Goal: Task Accomplishment & Management: Manage account settings

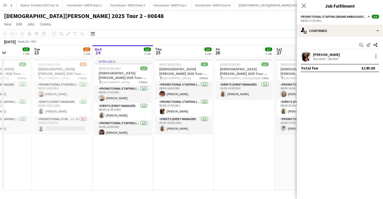
scroll to position [0, 147]
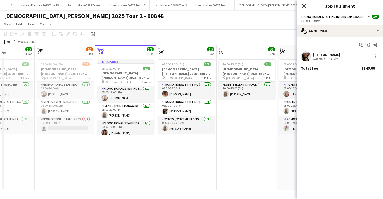
click at [305, 6] on icon "Close pop-in" at bounding box center [303, 5] width 5 height 5
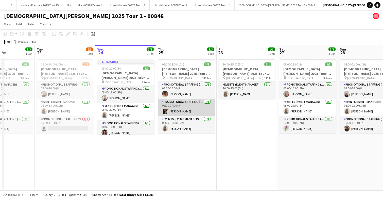
click at [198, 105] on app-card-role "Promotional Staffing (Brand Ambassadors) 1/1 08:00-17:00 (9h) Naomi Forbes" at bounding box center [186, 107] width 57 height 17
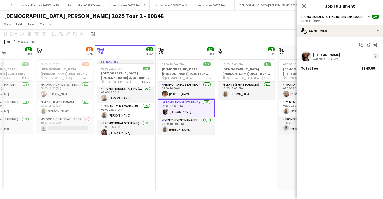
click at [376, 56] on div at bounding box center [375, 56] width 1 height 1
click at [360, 65] on span "Edit fee" at bounding box center [358, 65] width 31 height 5
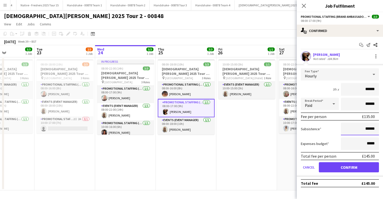
click at [368, 130] on input "******" at bounding box center [360, 128] width 38 height 13
type input "**"
type input "******"
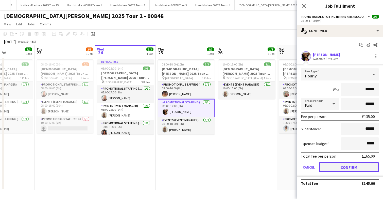
click at [352, 169] on button "Confirm" at bounding box center [349, 167] width 60 height 10
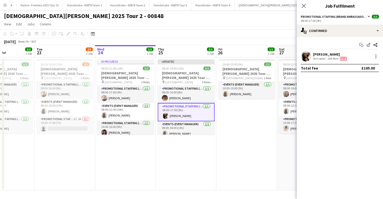
click at [226, 118] on app-date-cell "10:00-15:00 (5h) 1/1 Lady Garden 2025 Tour 2 - 00848 - Travel Day pin Bristol (…" at bounding box center [246, 123] width 61 height 133
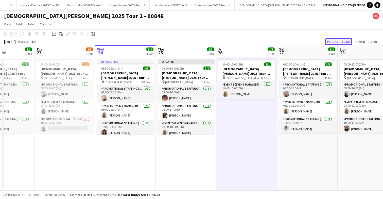
click at [342, 42] on button "Publish 1 job" at bounding box center [338, 41] width 27 height 7
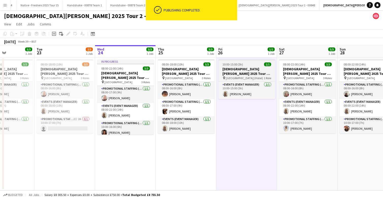
click at [250, 66] on div "10:00-15:00 (5h) 1/1" at bounding box center [246, 64] width 57 height 4
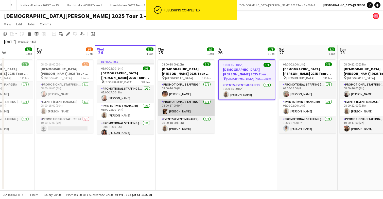
click at [192, 107] on app-card-role "Promotional Staffing (Brand Ambassadors) 1/1 08:00-17:00 (9h) Naomi Forbes" at bounding box center [186, 107] width 57 height 17
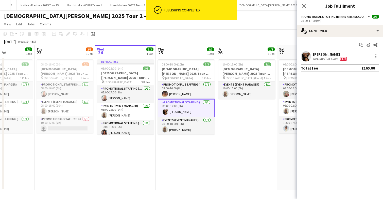
click at [192, 107] on app-card-role "Promotional Staffing (Brand Ambassadors) 1/1 08:00-17:00 (9h) Naomi Forbes" at bounding box center [186, 108] width 57 height 18
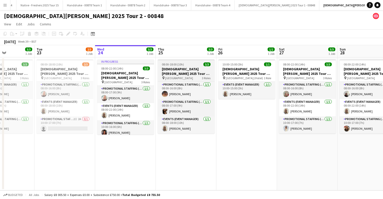
click at [192, 67] on h3 "Lady Garden 2025 Tour 2 - 00848 - Newcastle University" at bounding box center [186, 71] width 57 height 9
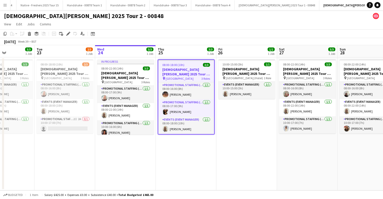
click at [192, 67] on h3 "Lady Garden 2025 Tour 2 - 00848 - Newcastle University" at bounding box center [186, 71] width 56 height 9
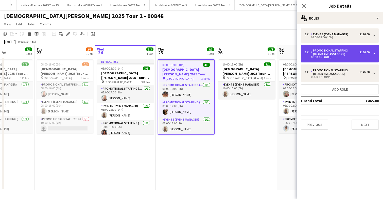
click at [347, 55] on div "Promotional Staffing (Brand Ambassadors)" at bounding box center [335, 52] width 48 height 7
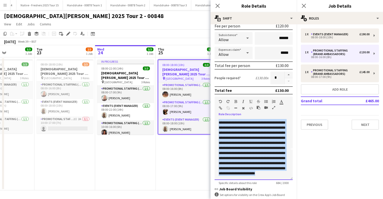
scroll to position [52, 0]
drag, startPoint x: 218, startPoint y: 120, endPoint x: 284, endPoint y: 192, distance: 97.5
click at [284, 192] on form "**********" at bounding box center [253, 105] width 86 height 315
copy div "**********"
click at [193, 152] on app-date-cell "08:00-18:00 (10h) 3/3 Lady Garden 2025 Tour 2 - 00848 - Newcastle University pi…" at bounding box center [186, 123] width 61 height 133
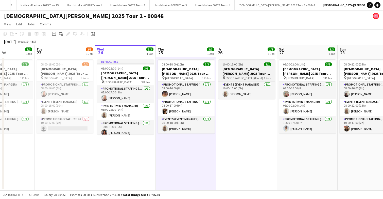
click at [243, 64] on div "10:00-15:00 (5h) 1/1" at bounding box center [246, 64] width 57 height 4
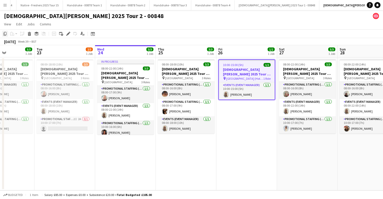
click at [6, 34] on icon "Copy" at bounding box center [5, 34] width 4 height 4
click at [167, 158] on app-date-cell "08:00-18:00 (10h) 3/3 Lady Garden 2025 Tour 2 - 00848 - Newcastle University pi…" at bounding box center [186, 123] width 61 height 133
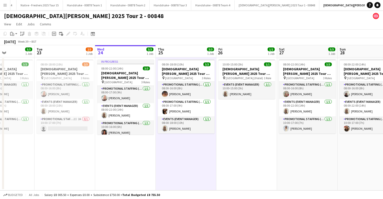
click at [124, 155] on app-date-cell "In progress 08:00-22:00 (14h) 3/3 Lady Garden 2025 Tour 2 - 00848 - Manchester …" at bounding box center [125, 123] width 61 height 133
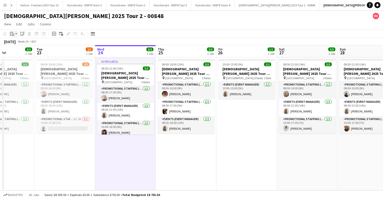
click at [13, 32] on icon "Paste" at bounding box center [12, 34] width 4 height 4
click at [28, 45] on link "Paste Command V" at bounding box center [33, 43] width 40 height 5
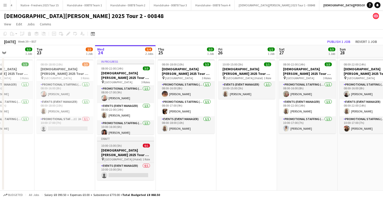
click at [134, 147] on div "10:00-15:00 (5h) 0/1" at bounding box center [125, 146] width 57 height 4
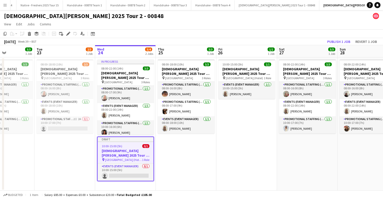
click at [134, 147] on div "10:00-15:00 (5h) 0/1" at bounding box center [126, 146] width 56 height 4
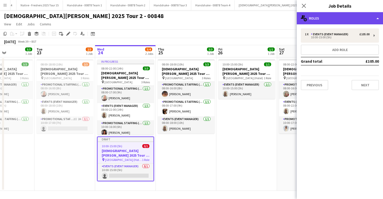
click at [356, 19] on div "multiple-users-add Roles" at bounding box center [340, 18] width 86 height 12
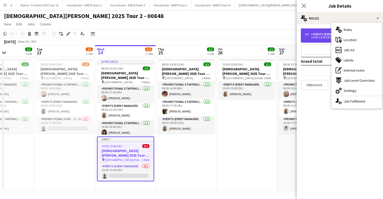
click at [322, 37] on div "10:00-15:00 (5h)" at bounding box center [337, 37] width 65 height 3
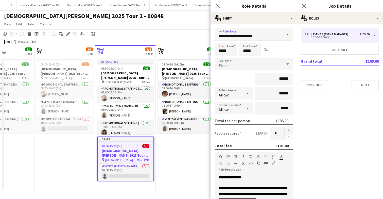
click at [257, 33] on input "**********" at bounding box center [254, 34] width 78 height 13
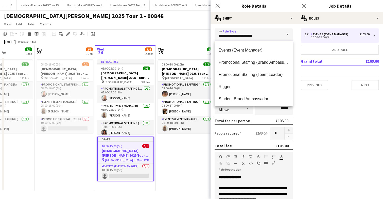
scroll to position [61, 0]
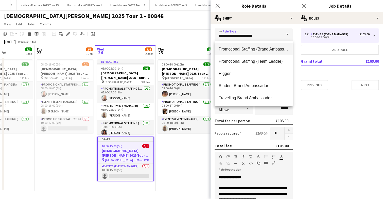
click at [272, 52] on mat-option "Promotional Staffing (Brand Ambassadors)" at bounding box center [254, 49] width 78 height 12
type input "**********"
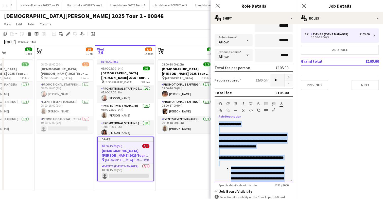
scroll to position [200, 0]
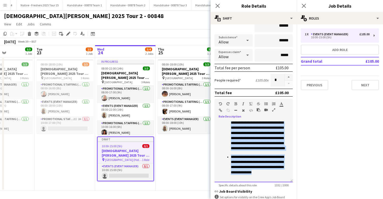
drag, startPoint x: 217, startPoint y: 123, endPoint x: 282, endPoint y: 193, distance: 95.7
click at [282, 193] on form "**********" at bounding box center [253, 120] width 86 height 290
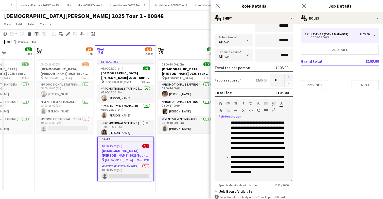
scroll to position [0, 0]
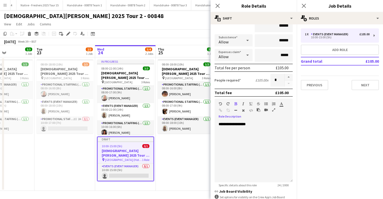
click at [236, 102] on button "button" at bounding box center [236, 104] width 4 height 4
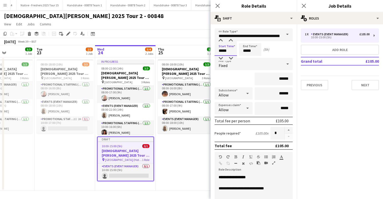
click at [233, 52] on input "*****" at bounding box center [226, 49] width 22 height 13
click at [219, 38] on div at bounding box center [221, 40] width 10 height 5
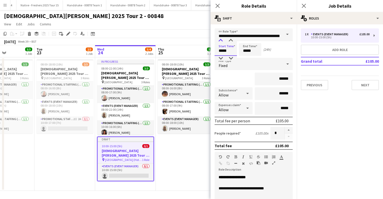
click at [219, 38] on div at bounding box center [221, 40] width 10 height 5
type input "*****"
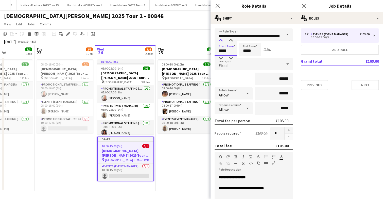
click at [219, 38] on div at bounding box center [221, 40] width 10 height 5
click at [257, 48] on input "*****" at bounding box center [250, 49] width 22 height 13
click at [244, 39] on div at bounding box center [245, 40] width 10 height 5
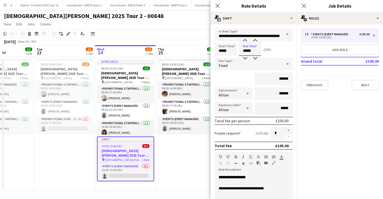
click at [244, 39] on div at bounding box center [245, 40] width 10 height 5
type input "*****"
click at [244, 39] on div at bounding box center [245, 40] width 10 height 5
click at [290, 79] on input "******" at bounding box center [274, 79] width 38 height 13
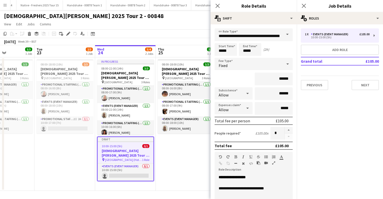
click at [281, 63] on div "Fixed" at bounding box center [249, 64] width 68 height 12
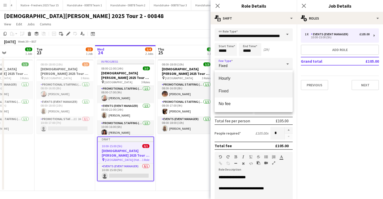
click at [258, 79] on span "Hourly" at bounding box center [254, 78] width 70 height 5
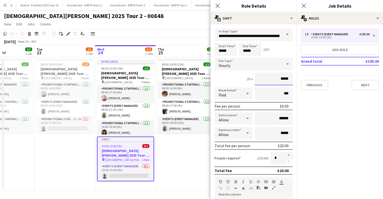
click at [289, 80] on input "*****" at bounding box center [274, 79] width 38 height 13
type input "**"
type input "******"
click at [282, 118] on input "******" at bounding box center [274, 118] width 38 height 13
type input "**"
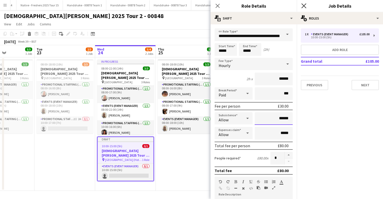
type input "******"
click at [304, 5] on icon at bounding box center [303, 5] width 5 height 5
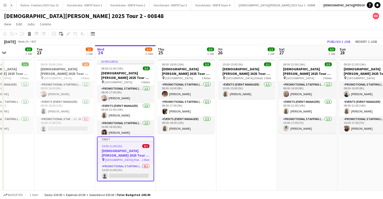
click at [174, 150] on app-date-cell "08:00-18:00 (10h) 3/3 Lady Garden 2025 Tour 2 - 00848 - Newcastle University pi…" at bounding box center [186, 123] width 61 height 133
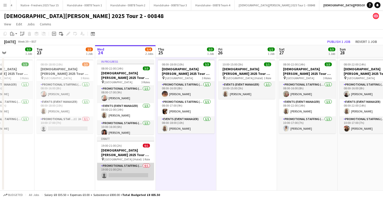
click at [134, 169] on app-card-role "Promotional Staffing (Brand Ambassadors) 0/1 19:00-21:00 (2h) single-neutral-ac…" at bounding box center [125, 171] width 57 height 17
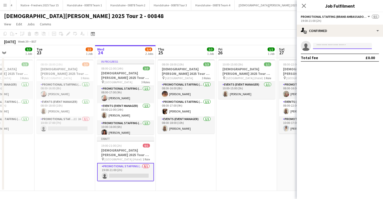
click at [344, 46] on input at bounding box center [342, 46] width 59 height 6
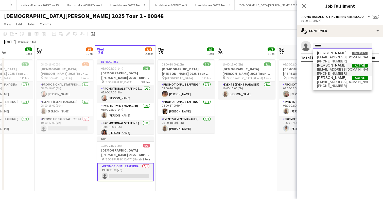
type input "*****"
click at [342, 66] on span "Naomi Forbes Active" at bounding box center [342, 65] width 51 height 4
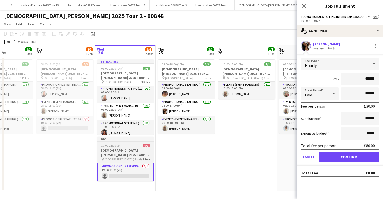
click at [131, 147] on div "19:00-21:00 (2h) 0/1" at bounding box center [125, 146] width 57 height 4
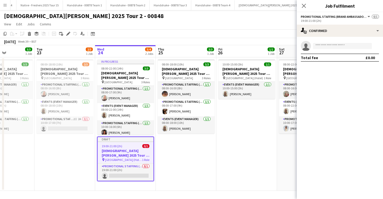
click at [177, 149] on app-date-cell "08:00-18:00 (10h) 3/3 Lady Garden 2025 Tour 2 - 00848 - Newcastle University pi…" at bounding box center [186, 123] width 61 height 133
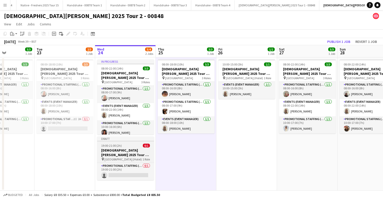
click at [139, 145] on div "19:00-21:00 (2h) 0/1" at bounding box center [125, 146] width 57 height 4
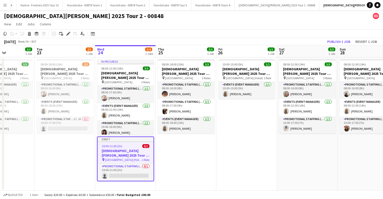
click at [139, 145] on div "19:00-21:00 (2h) 0/1" at bounding box center [126, 146] width 56 height 4
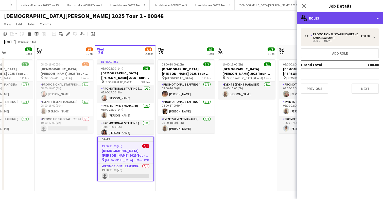
click at [355, 24] on div "multiple-users-add Roles" at bounding box center [340, 18] width 86 height 12
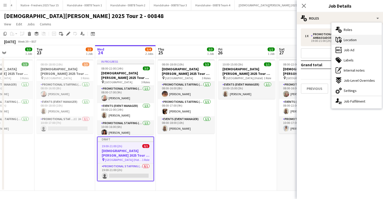
click at [354, 40] on span "Location" at bounding box center [350, 40] width 13 height 5
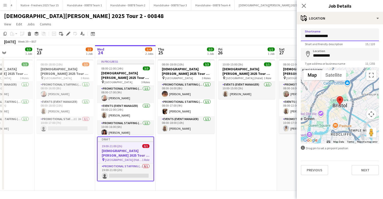
drag, startPoint x: 339, startPoint y: 35, endPoint x: 289, endPoint y: 35, distance: 50.2
click at [289, 35] on body "Menu Boards Boards Boards All jobs Status Workforce Workforce My Workforce Recr…" at bounding box center [191, 99] width 383 height 199
type input "**********"
click at [341, 54] on input "**********" at bounding box center [340, 54] width 78 height 13
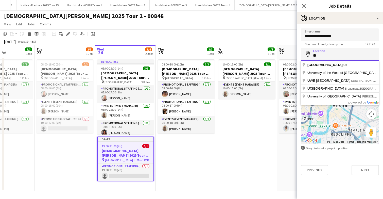
type input "*"
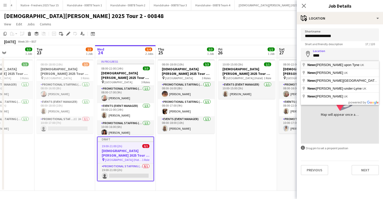
type input "**********"
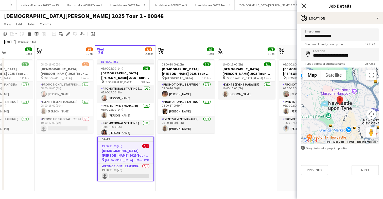
click at [305, 6] on icon "Close pop-in" at bounding box center [303, 5] width 5 height 5
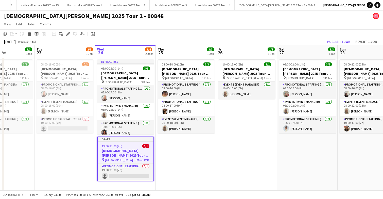
click at [136, 146] on div "19:00-21:00 (2h) 0/1" at bounding box center [126, 146] width 56 height 4
click at [176, 142] on app-date-cell "08:00-18:00 (10h) 3/3 Lady Garden 2025 Tour 2 - 00848 - Newcastle University pi…" at bounding box center [186, 123] width 61 height 133
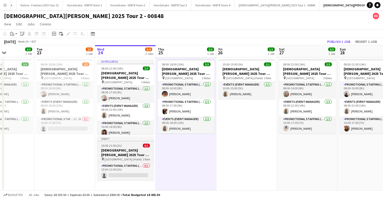
click at [131, 144] on div "19:00-21:00 (2h) 0/1" at bounding box center [125, 146] width 57 height 4
click at [131, 144] on app-job-card "Draft 19:00-21:00 (2h) 0/1 Lady Garden 2025 Tour 2 - 00848 - Travel Day pin New…" at bounding box center [125, 158] width 57 height 44
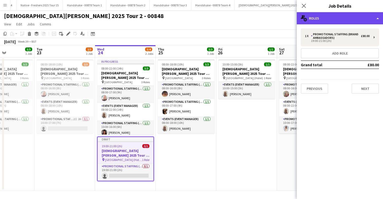
click at [339, 19] on div "multiple-users-add Roles" at bounding box center [340, 18] width 86 height 12
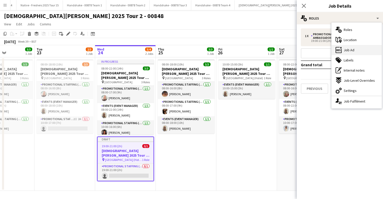
click at [348, 48] on span "Job Ad" at bounding box center [349, 50] width 11 height 5
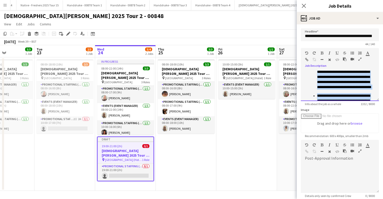
scroll to position [230, 0]
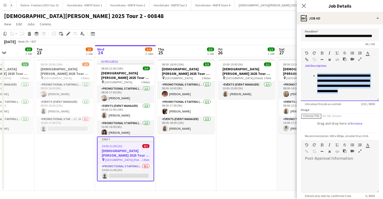
drag, startPoint x: 304, startPoint y: 72, endPoint x: 382, endPoint y: 106, distance: 84.6
click at [382, 106] on form "**********" at bounding box center [340, 137] width 86 height 218
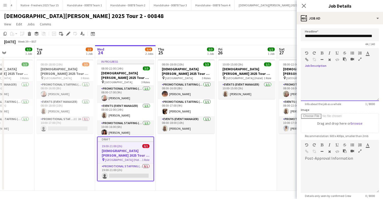
scroll to position [0, 0]
click at [304, 6] on icon at bounding box center [303, 5] width 5 height 5
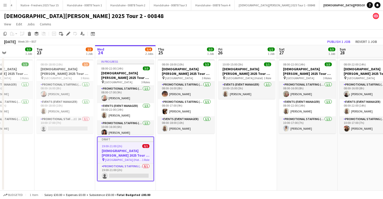
click at [135, 146] on div "19:00-21:00 (2h) 0/1" at bounding box center [126, 146] width 56 height 4
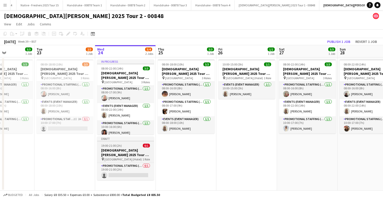
click at [135, 146] on div "19:00-21:00 (2h) 0/1" at bounding box center [125, 146] width 57 height 4
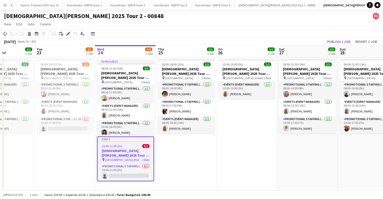
click at [177, 147] on app-date-cell "08:00-18:00 (10h) 3/3 Lady Garden 2025 Tour 2 - 00848 - Newcastle University pi…" at bounding box center [186, 123] width 61 height 133
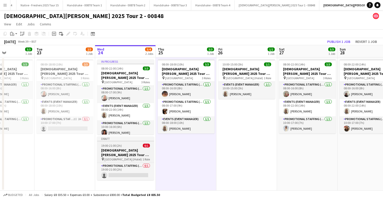
click at [137, 147] on app-job-card "Draft 19:00-21:00 (2h) 0/1 Lady Garden 2025 Tour 2 - 00848 - Travel Day pin New…" at bounding box center [125, 158] width 57 height 44
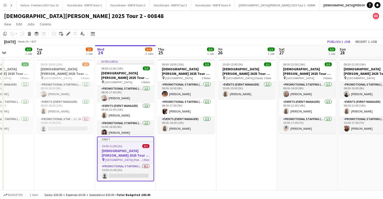
click at [137, 147] on div "19:00-21:00 (2h) 0/1" at bounding box center [126, 146] width 56 height 4
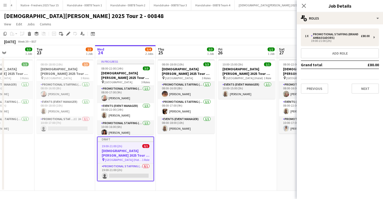
click at [179, 147] on app-date-cell "08:00-18:00 (10h) 3/3 Lady Garden 2025 Tour 2 - 00848 - Newcastle University pi…" at bounding box center [186, 123] width 61 height 133
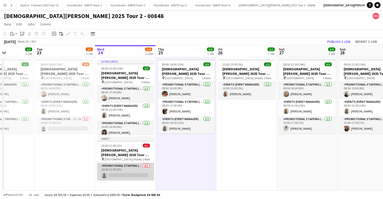
click at [132, 168] on app-card-role "Promotional Staffing (Brand Ambassadors) 0/1 19:00-21:00 (2h) single-neutral-ac…" at bounding box center [125, 171] width 57 height 17
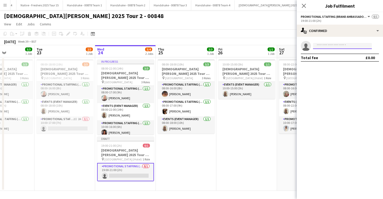
click at [334, 47] on input at bounding box center [342, 46] width 59 height 6
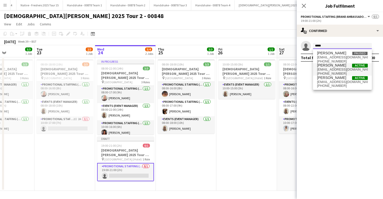
type input "*****"
click at [333, 66] on span "Naomi Forbes" at bounding box center [331, 65] width 29 height 4
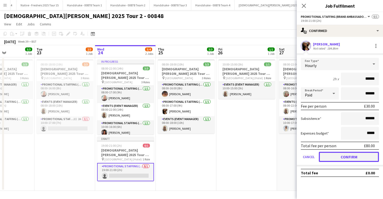
click at [339, 155] on button "Confirm" at bounding box center [349, 157] width 60 height 10
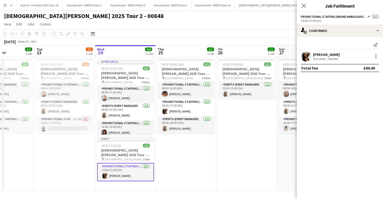
click at [246, 149] on app-date-cell "10:00-15:00 (5h) 1/1 Lady Garden 2025 Tour 2 - 00848 - Travel Day pin Bristol (…" at bounding box center [246, 123] width 61 height 133
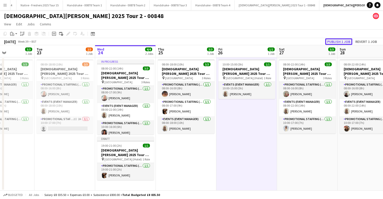
click at [336, 41] on button "Publish 1 job" at bounding box center [338, 41] width 27 height 7
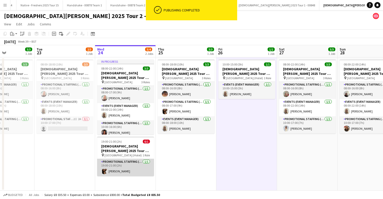
click at [134, 165] on app-card-role "Promotional Staffing (Brand Ambassadors) 1/1 19:00-21:00 (2h) Naomi Forbes" at bounding box center [125, 167] width 57 height 17
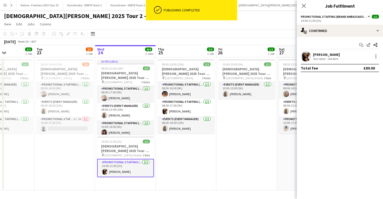
click at [184, 160] on app-date-cell "08:00-18:00 (10h) 3/3 Lady Garden 2025 Tour 2 - 00848 - Newcastle University pi…" at bounding box center [186, 123] width 61 height 133
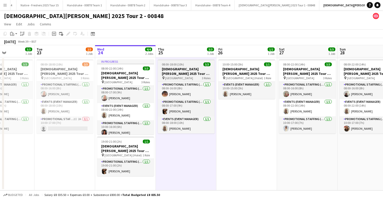
click at [191, 68] on h3 "Lady Garden 2025 Tour 2 - 00848 - Newcastle University" at bounding box center [186, 71] width 57 height 9
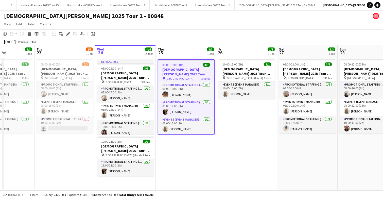
click at [191, 68] on h3 "Lady Garden 2025 Tour 2 - 00848 - Newcastle University" at bounding box center [186, 71] width 56 height 9
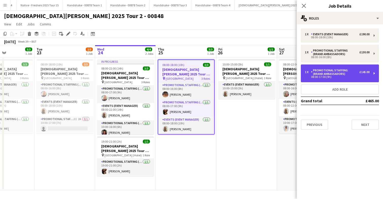
click at [348, 74] on div "Promotional Staffing (Brand Ambassadors)" at bounding box center [335, 71] width 48 height 7
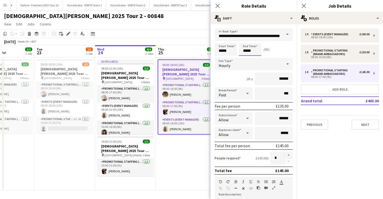
click at [258, 51] on input "*****" at bounding box center [250, 49] width 22 height 13
click at [245, 40] on div at bounding box center [245, 40] width 10 height 5
type input "*****"
click at [245, 40] on div at bounding box center [245, 40] width 10 height 5
click at [218, 5] on icon at bounding box center [217, 5] width 5 height 5
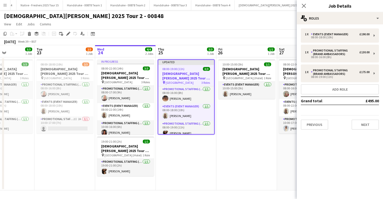
click at [181, 184] on app-date-cell "Updated 08:00-19:00 (11h) 3/3 Lady Garden 2025 Tour 2 - 00848 - Newcastle Unive…" at bounding box center [186, 123] width 61 height 133
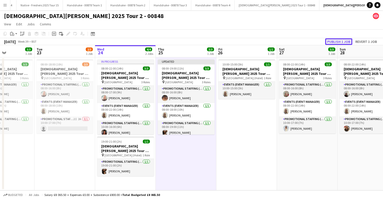
click at [342, 39] on button "Publish 1 job" at bounding box center [338, 41] width 27 height 7
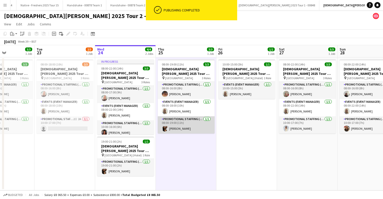
click at [190, 126] on app-card-role "Promotional Staffing (Brand Ambassadors) 1/1 08:00-19:00 (11h) Naomi Forbes" at bounding box center [186, 124] width 57 height 17
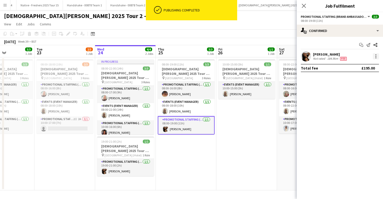
click at [377, 56] on div at bounding box center [376, 56] width 6 height 6
click at [352, 68] on button "Edit fee" at bounding box center [359, 66] width 40 height 12
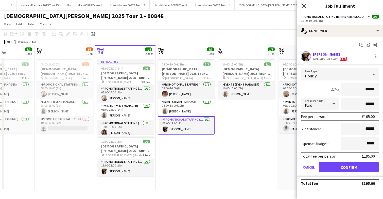
click at [304, 6] on icon at bounding box center [303, 5] width 5 height 5
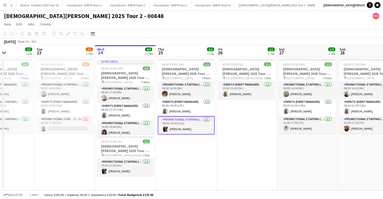
click at [182, 161] on app-date-cell "08:00-19:00 (11h) 3/3 Lady Garden 2025 Tour 2 - 00848 - Newcastle University pi…" at bounding box center [186, 123] width 61 height 133
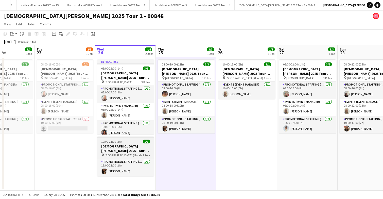
click at [129, 140] on div "19:00-21:00 (2h) 1/1" at bounding box center [125, 141] width 57 height 4
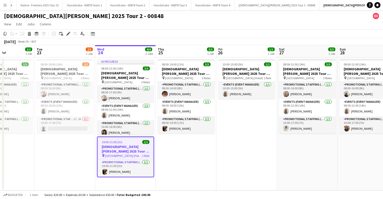
scroll to position [0, 148]
click at [172, 144] on app-date-cell "08:00-19:00 (11h) 3/3 Lady Garden 2025 Tour 2 - 00848 - Newcastle University pi…" at bounding box center [185, 123] width 61 height 133
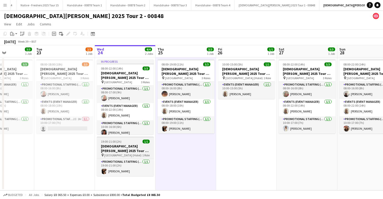
click at [128, 145] on h3 "Lady Garden 2025 Tour 2 - 00848 - Travel Day" at bounding box center [125, 148] width 57 height 9
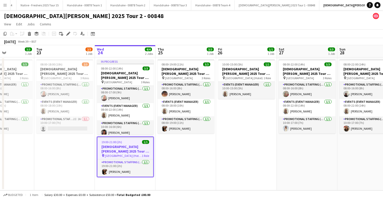
click at [128, 145] on h3 "Lady Garden 2025 Tour 2 - 00848 - Travel Day" at bounding box center [125, 148] width 56 height 9
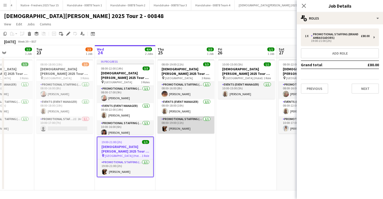
click at [191, 124] on app-card-role "Promotional Staffing (Brand Ambassadors) 1/1 08:00-19:00 (11h) Naomi Forbes" at bounding box center [185, 124] width 57 height 17
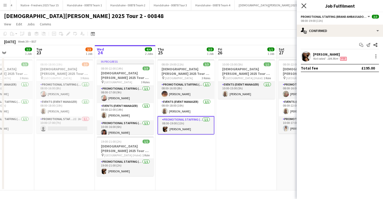
click at [303, 4] on icon "Close pop-in" at bounding box center [303, 5] width 5 height 5
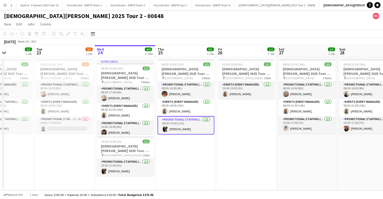
click at [252, 123] on app-date-cell "10:00-15:00 (5h) 1/1 Lady Garden 2025 Tour 2 - 00848 - Travel Day pin Bristol (…" at bounding box center [246, 123] width 61 height 133
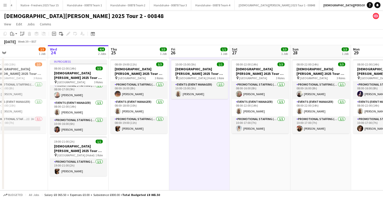
scroll to position [0, 116]
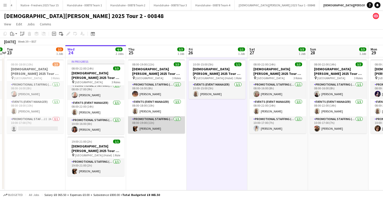
click at [157, 129] on app-card-role "Promotional Staffing (Brand Ambassadors) 1/1 08:00-19:00 (11h) Naomi Forbes" at bounding box center [156, 124] width 57 height 17
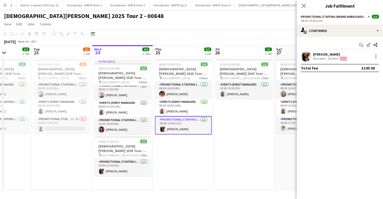
scroll to position [0, 148]
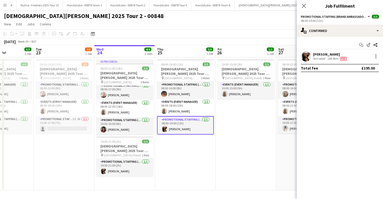
click at [202, 149] on app-date-cell "08:00-19:00 (11h) 3/3 Lady Garden 2025 Tour 2 - 00848 - Newcastle University pi…" at bounding box center [185, 123] width 61 height 133
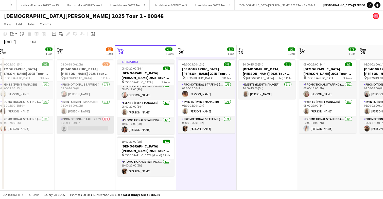
scroll to position [0, 118]
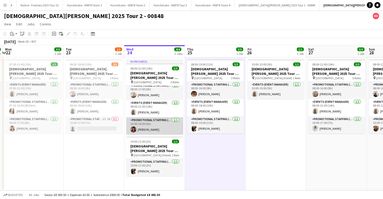
click at [167, 123] on app-card-role "Promotional Staffing (Brand Ambassadors) 1/1 10:00-16:00 (6h) Aisha Sylla" at bounding box center [154, 125] width 57 height 17
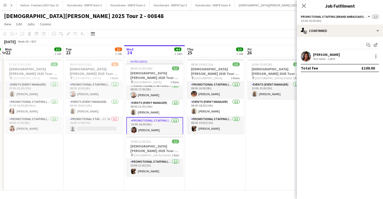
click at [306, 52] on app-user-avatar at bounding box center [306, 56] width 10 height 10
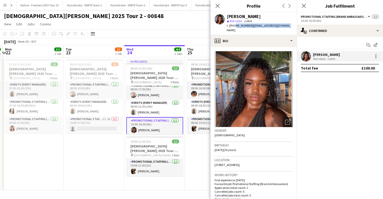
drag, startPoint x: 234, startPoint y: 25, endPoint x: 282, endPoint y: 26, distance: 48.2
click at [282, 26] on div "Aisha Sylla star Not rated 1.6km t. +447455726772 | aishasylla05@gmail.com" at bounding box center [253, 23] width 86 height 23
copy div "7455726772 | aishasylla05@gmail.com"
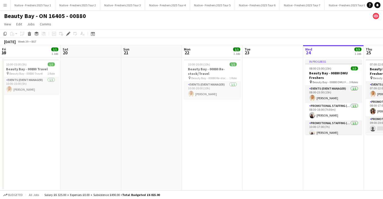
scroll to position [0, 206]
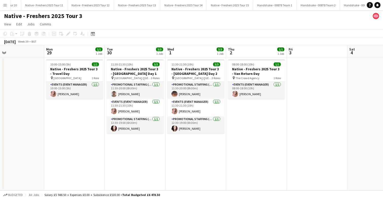
scroll to position [0, 459]
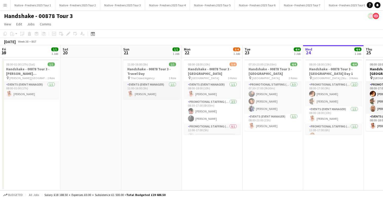
scroll to position [0, 140]
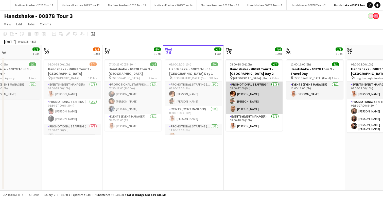
click at [256, 107] on app-card-role "Promotional Staffing (Brand Ambassadors) 3/3 08:00-17:00 (9h) Sam Soulsby Hanna…" at bounding box center [254, 98] width 57 height 32
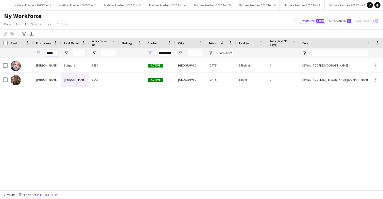
click at [56, 56] on input "*****" at bounding box center [51, 53] width 13 height 6
type input "*"
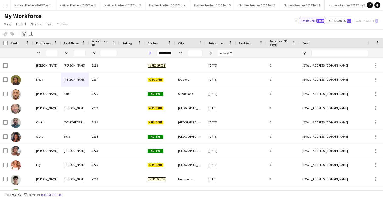
click at [25, 33] on icon at bounding box center [24, 34] width 4 height 4
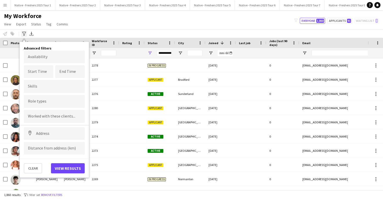
click at [25, 33] on icon at bounding box center [24, 34] width 4 height 4
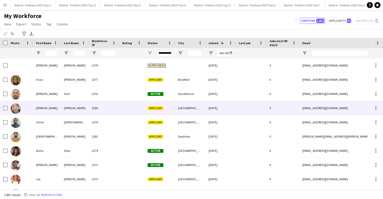
click at [121, 109] on div at bounding box center [131, 108] width 25 height 14
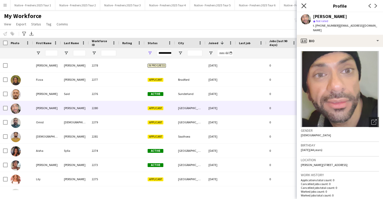
click at [303, 4] on icon "Close pop-in" at bounding box center [303, 5] width 5 height 5
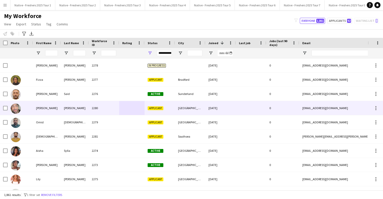
click at [114, 108] on div "2280" at bounding box center [104, 108] width 30 height 14
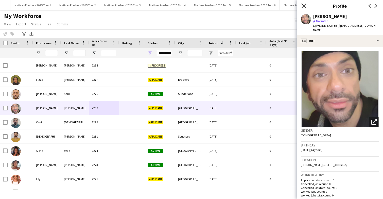
click at [304, 5] on icon at bounding box center [303, 5] width 5 height 5
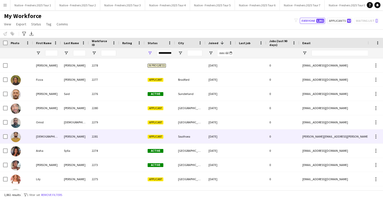
click at [118, 136] on div "2281" at bounding box center [104, 136] width 30 height 14
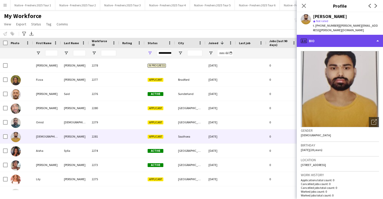
click at [350, 38] on div "profile Bio" at bounding box center [340, 41] width 86 height 12
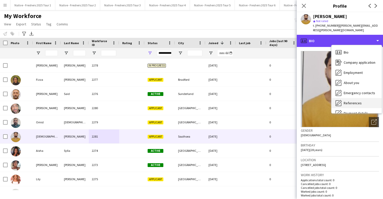
scroll to position [48, 0]
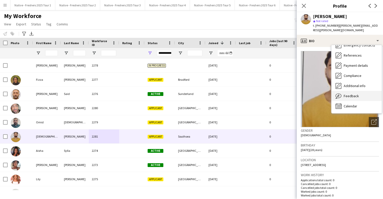
click at [360, 92] on div "Feedback Feedback" at bounding box center [356, 96] width 50 height 10
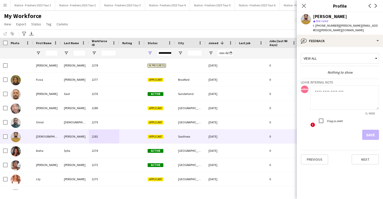
click at [340, 99] on textarea at bounding box center [344, 97] width 68 height 24
type textarea "**********"
click at [372, 130] on button "Save" at bounding box center [370, 135] width 17 height 10
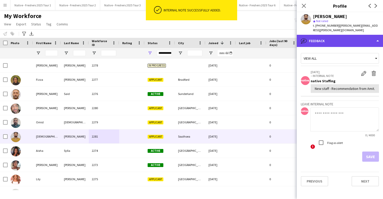
click at [354, 37] on div "bubble-pencil Feedback" at bounding box center [340, 41] width 86 height 12
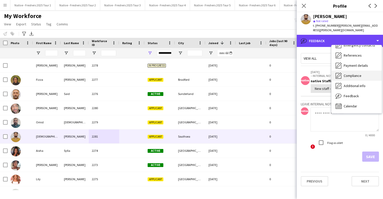
scroll to position [0, 0]
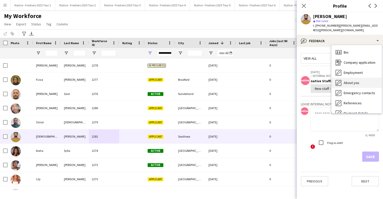
click at [358, 80] on span "About you" at bounding box center [351, 82] width 15 height 5
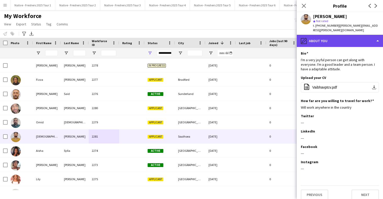
click at [356, 39] on div "pencil4 About you" at bounding box center [340, 41] width 86 height 12
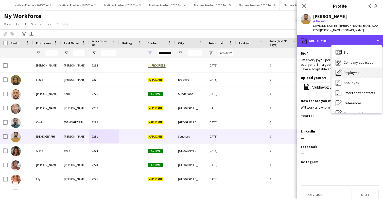
scroll to position [48, 0]
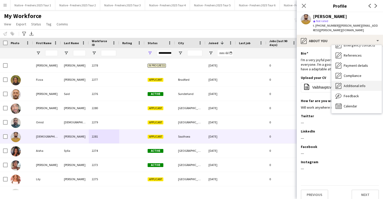
click at [354, 83] on span "Additional info" at bounding box center [355, 85] width 22 height 5
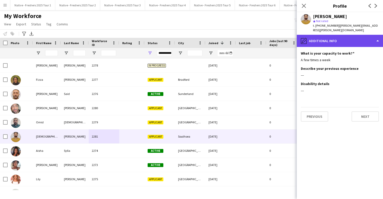
click at [340, 35] on div "pencil4 Additional info" at bounding box center [340, 41] width 86 height 12
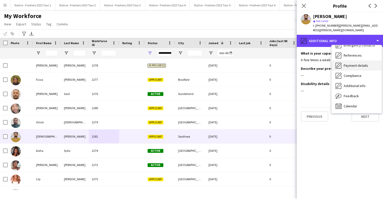
scroll to position [0, 0]
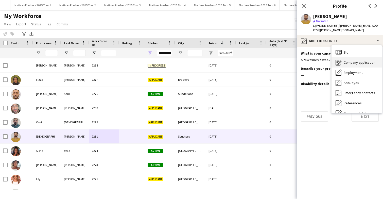
click at [361, 60] on span "Company application" at bounding box center [360, 62] width 32 height 5
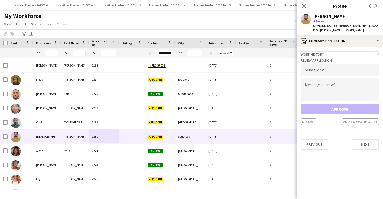
click at [338, 64] on input "email" at bounding box center [340, 70] width 78 height 13
type input "**********"
click at [337, 84] on textarea at bounding box center [340, 89] width 78 height 23
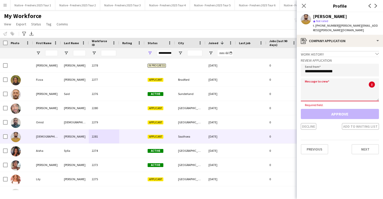
paste textarea "**********"
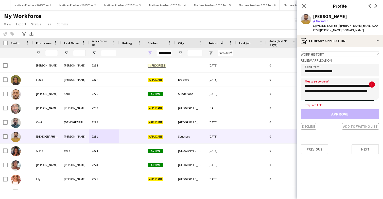
scroll to position [241, 0]
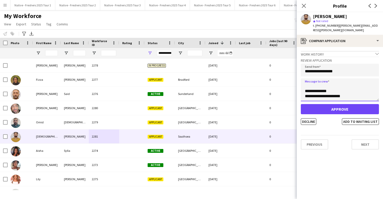
type textarea "**********"
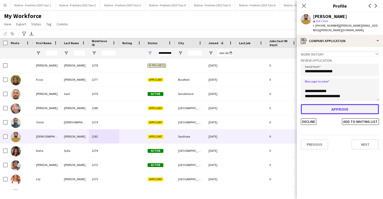
click at [328, 104] on button "Approve" at bounding box center [340, 109] width 78 height 10
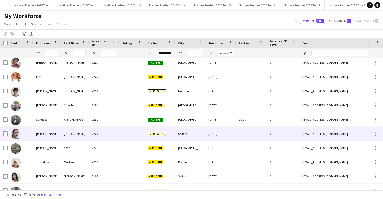
scroll to position [0, 0]
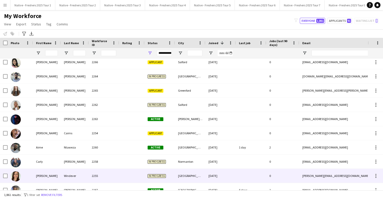
click at [117, 170] on div "2255" at bounding box center [104, 176] width 30 height 14
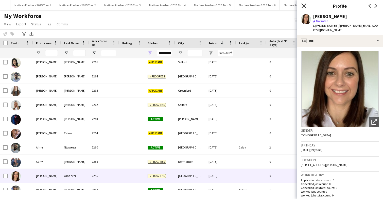
click at [304, 5] on icon "Close pop-in" at bounding box center [303, 5] width 5 height 5
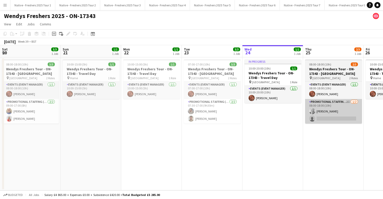
scroll to position [0, 174]
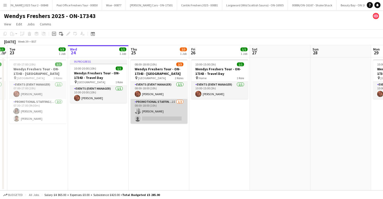
click at [161, 109] on app-card-role "Promotional Staffing (Brand Ambassadors) 2I [DATE] 08:00-18:00 (10h) [PERSON_NA…" at bounding box center [159, 111] width 57 height 25
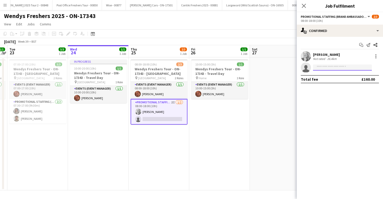
click at [342, 68] on input at bounding box center [342, 67] width 59 height 6
type input "***"
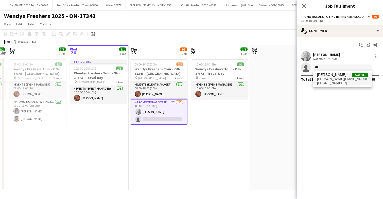
click at [339, 80] on span "[PERSON_NAME][EMAIL_ADDRESS][PERSON_NAME][DOMAIN_NAME]" at bounding box center [342, 79] width 51 height 4
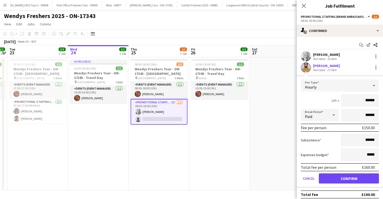
scroll to position [4, 0]
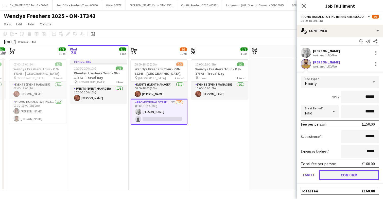
click at [344, 175] on button "Confirm" at bounding box center [349, 175] width 60 height 10
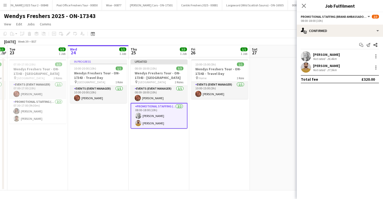
scroll to position [0, 0]
click at [237, 135] on app-date-cell "10:00-15:00 (5h) 1/1 Wendys Freshers Tour - ON-17343 - Travel Day pin Home 1 Ro…" at bounding box center [219, 123] width 61 height 133
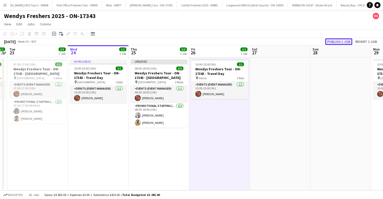
click at [333, 41] on button "Publish 1 job" at bounding box center [338, 41] width 27 height 7
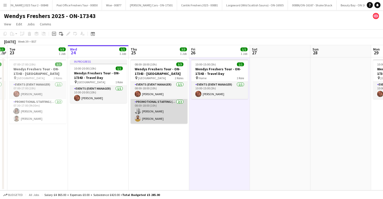
click at [164, 120] on app-card-role "Promotional Staffing (Brand Ambassadors) [DATE] 08:00-18:00 (10h) [PERSON_NAME]…" at bounding box center [159, 111] width 57 height 25
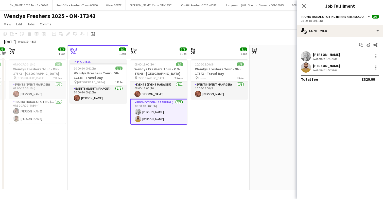
click at [306, 67] on app-user-avatar at bounding box center [306, 67] width 10 height 10
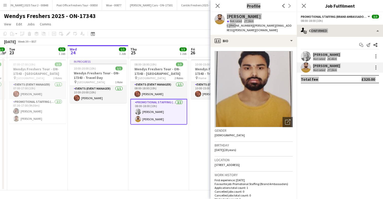
drag, startPoint x: 234, startPoint y: 25, endPoint x: 297, endPoint y: 25, distance: 63.1
click at [297, 25] on body "Menu Boards Boards Boards All jobs Status Workforce Workforce My Workforce Recr…" at bounding box center [191, 99] width 383 height 199
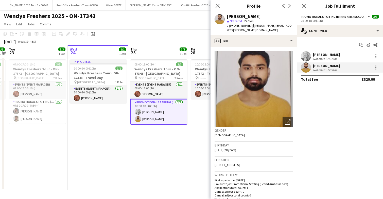
click at [264, 28] on div "[PERSON_NAME] star Not rated 27.5km t. [PHONE_NUMBER] | [PERSON_NAME][EMAIL_ADD…" at bounding box center [253, 23] width 86 height 23
drag, startPoint x: 234, startPoint y: 25, endPoint x: 296, endPoint y: 23, distance: 62.2
click at [296, 23] on app-profile-header "[PERSON_NAME] star Not rated 27.5km t. [PHONE_NUMBER] | [PERSON_NAME][EMAIL_ADD…" at bounding box center [253, 23] width 86 height 23
copy div "7424073252 | [PERSON_NAME][EMAIL_ADDRESS][PERSON_NAME][DOMAIN_NAME]"
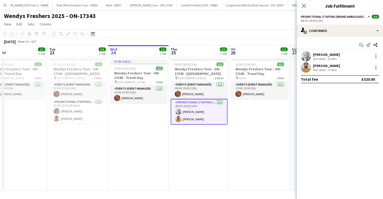
scroll to position [0, 198]
